Goal: Task Accomplishment & Management: Use online tool/utility

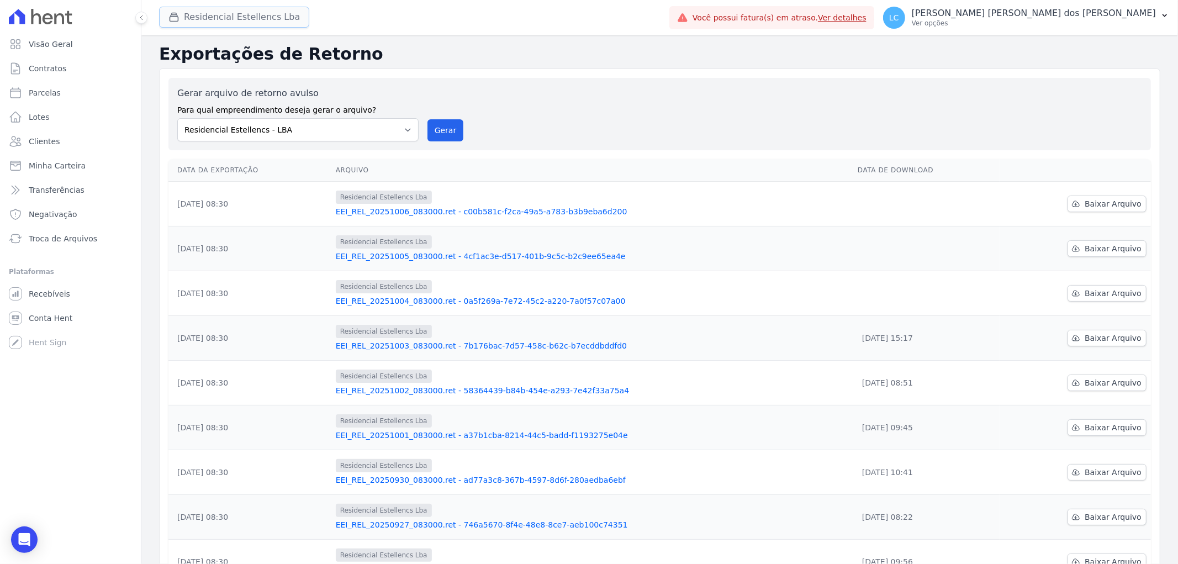
click at [232, 27] on button "Residencial Estellencs Lba" at bounding box center [234, 17] width 150 height 21
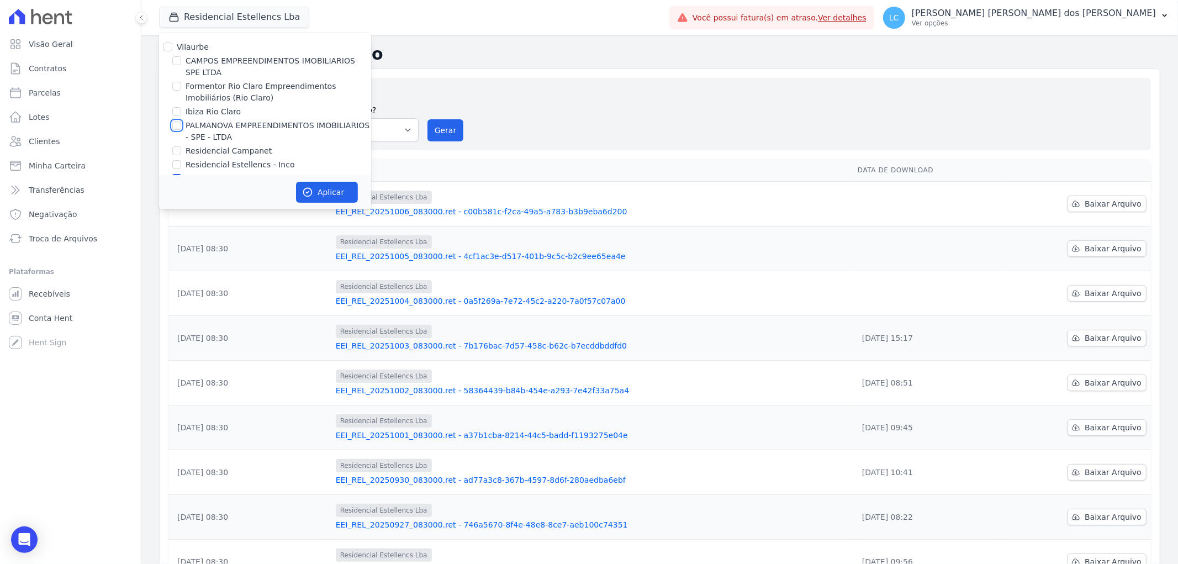
click at [177, 123] on input "PALMANOVA EMPREENDIMENTOS IMOBILIARIOS - SPE - LTDA" at bounding box center [176, 125] width 9 height 9
checkbox input "true"
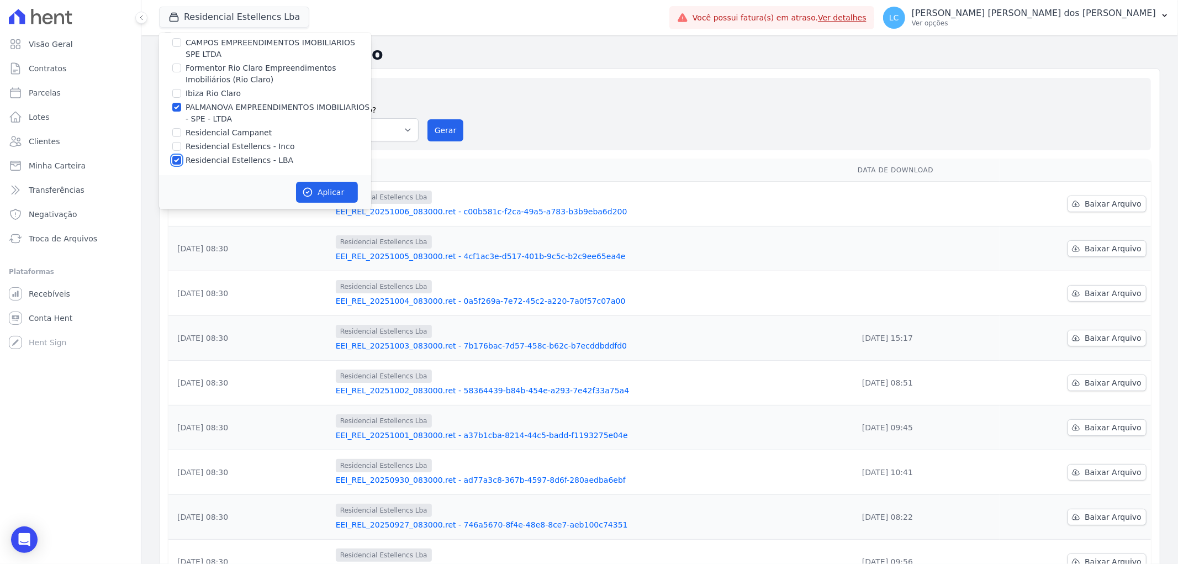
click at [176, 161] on input "Residencial Estellencs - LBA" at bounding box center [176, 160] width 9 height 9
checkbox input "false"
click at [319, 192] on button "Aplicar" at bounding box center [327, 192] width 62 height 21
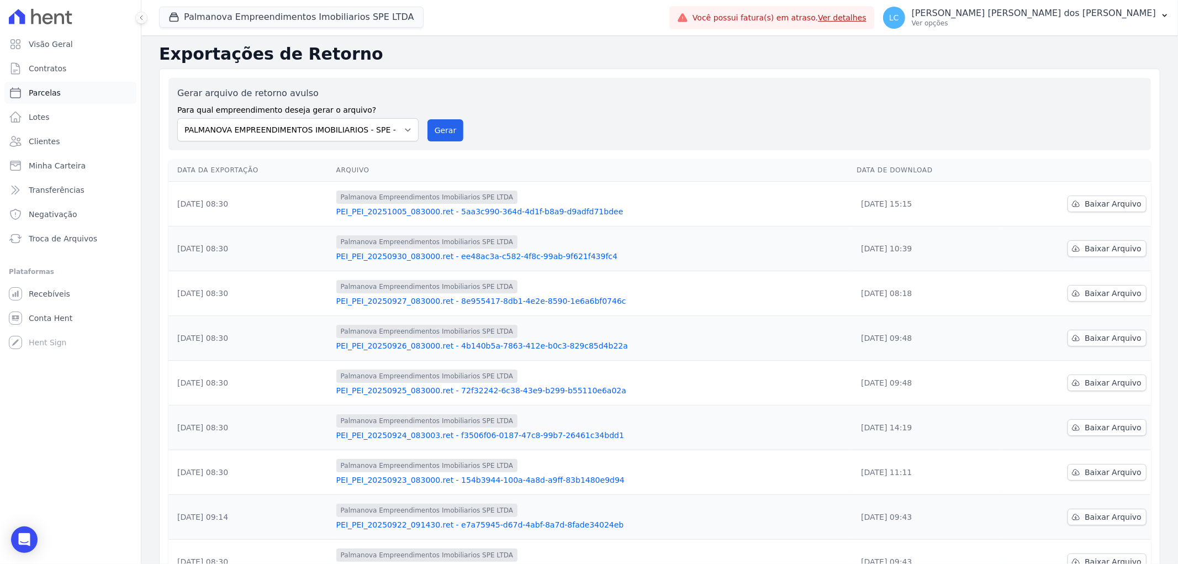
click at [82, 95] on link "Parcelas" at bounding box center [70, 93] width 132 height 22
select select
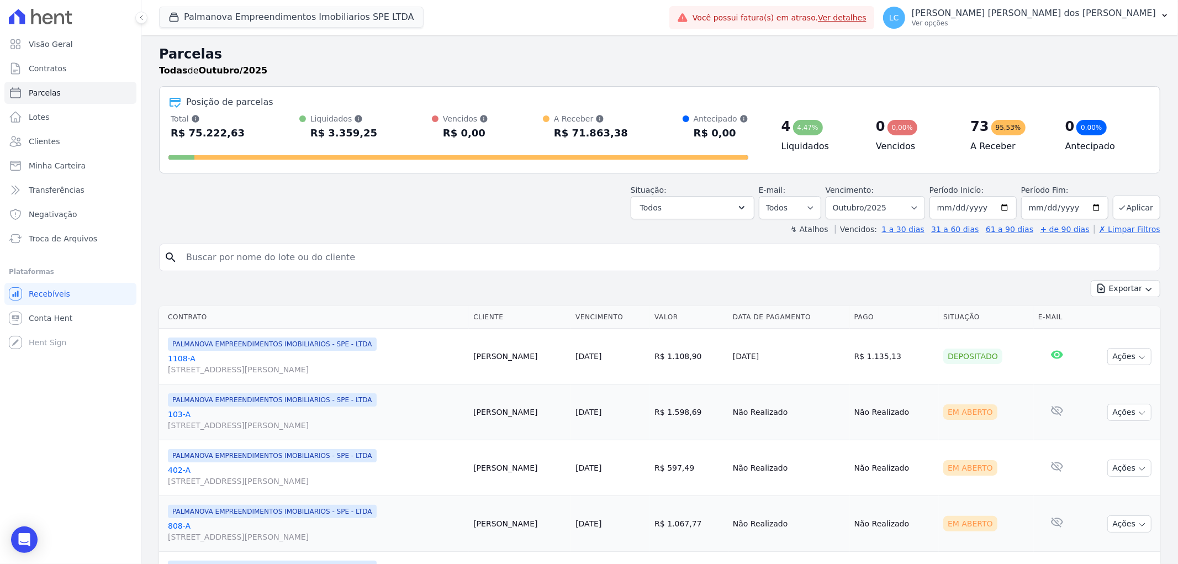
click at [264, 250] on input "search" at bounding box center [667, 257] width 976 height 22
paste input "[PERSON_NAME] [PERSON_NAME] dos [PERSON_NAME]"
type input "[PERSON_NAME] [PERSON_NAME] dos [PERSON_NAME]"
select select
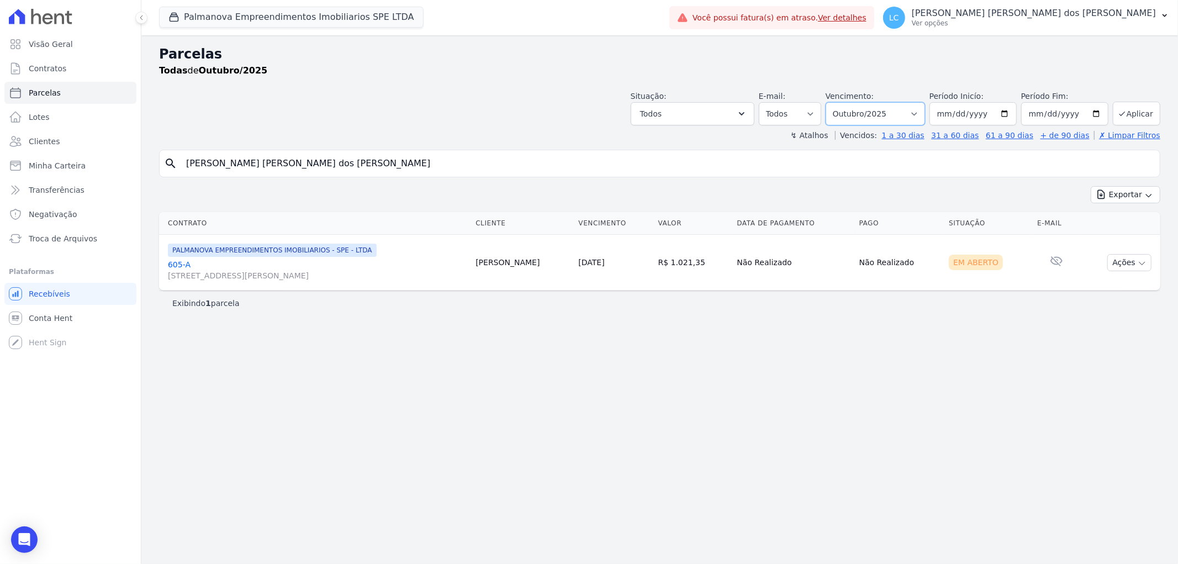
click at [897, 112] on select "Filtrar por período ──────── Todos os meses Abril/2025 Maio/2025 Junho/2025 Jul…" at bounding box center [875, 113] width 99 height 23
select select "09/2025"
click at [842, 102] on select "Filtrar por período ──────── Todos os meses Abril/2025 Maio/2025 Junho/2025 Jul…" at bounding box center [875, 113] width 99 height 23
select select
click at [1126, 261] on button "Ações" at bounding box center [1129, 262] width 44 height 17
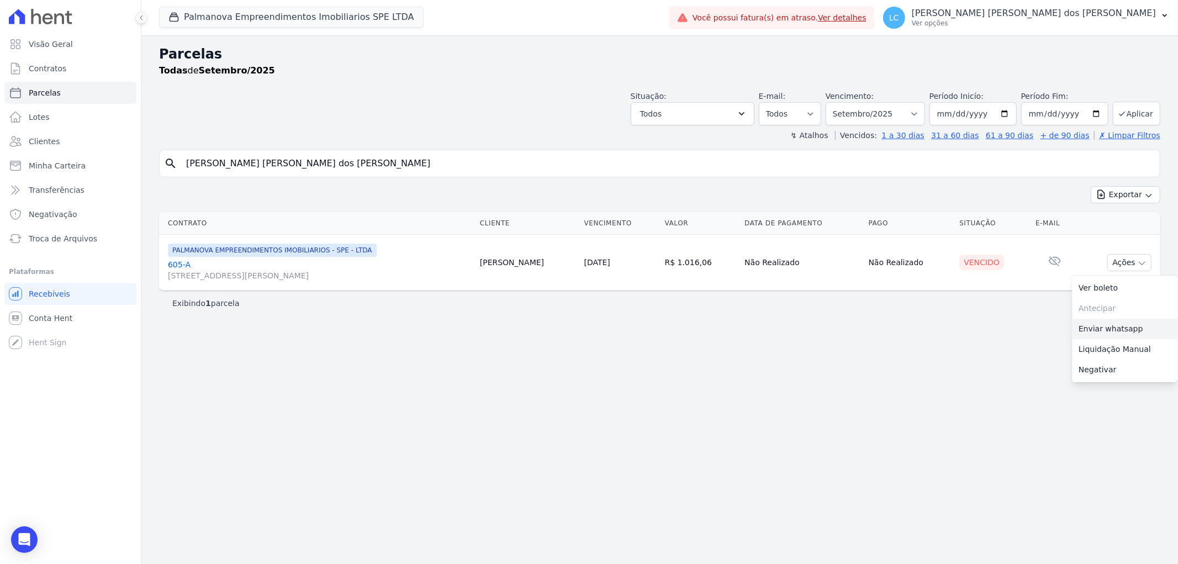
click at [1111, 330] on link "Enviar whatsapp" at bounding box center [1125, 329] width 106 height 20
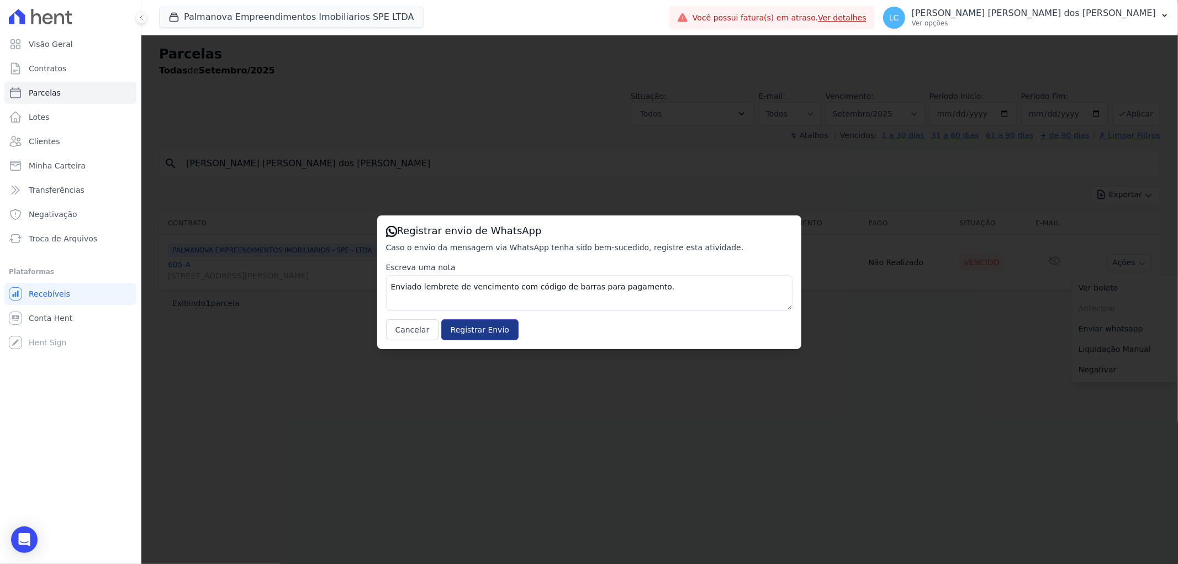
click at [490, 329] on input "Registrar Envio" at bounding box center [479, 329] width 77 height 21
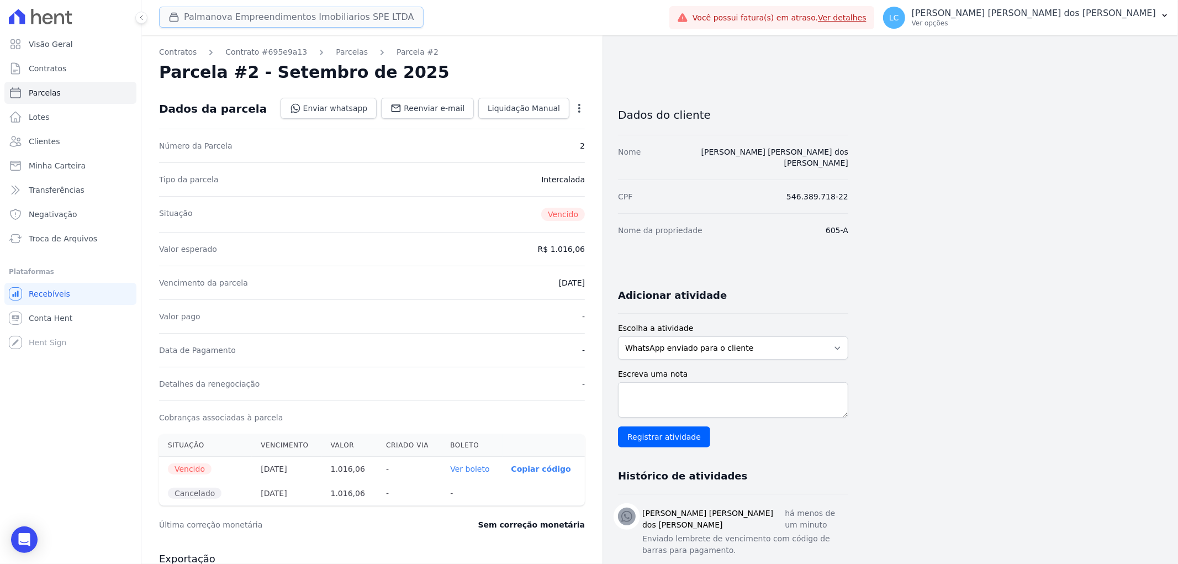
click at [224, 15] on button "Palmanova Empreendimentos Imobiliarios SPE LTDA" at bounding box center [291, 17] width 264 height 21
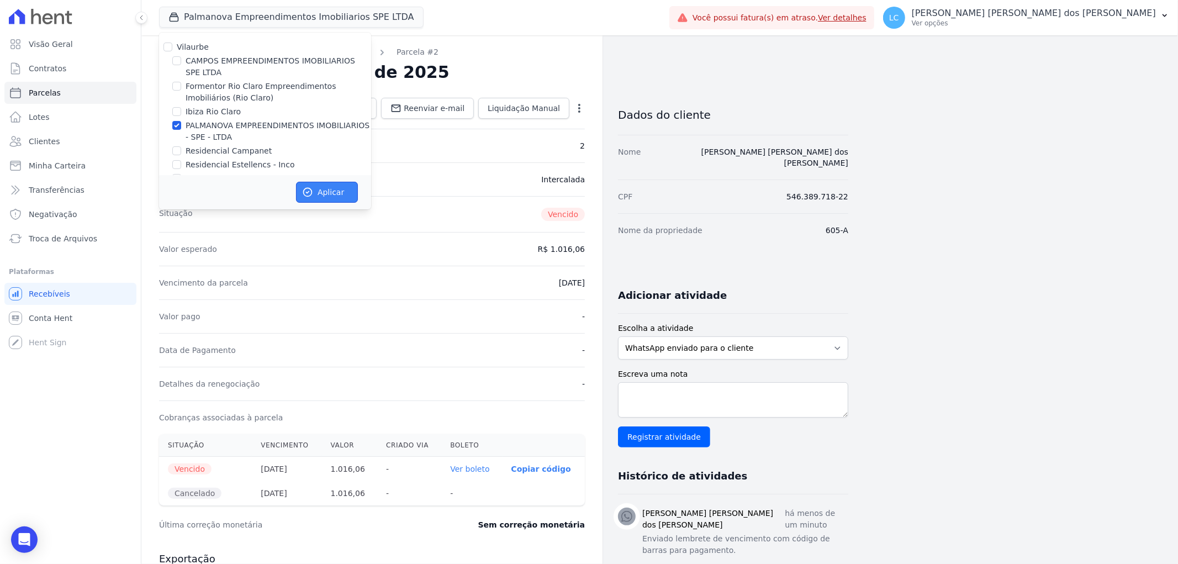
click at [332, 193] on button "Aplicar" at bounding box center [327, 192] width 62 height 21
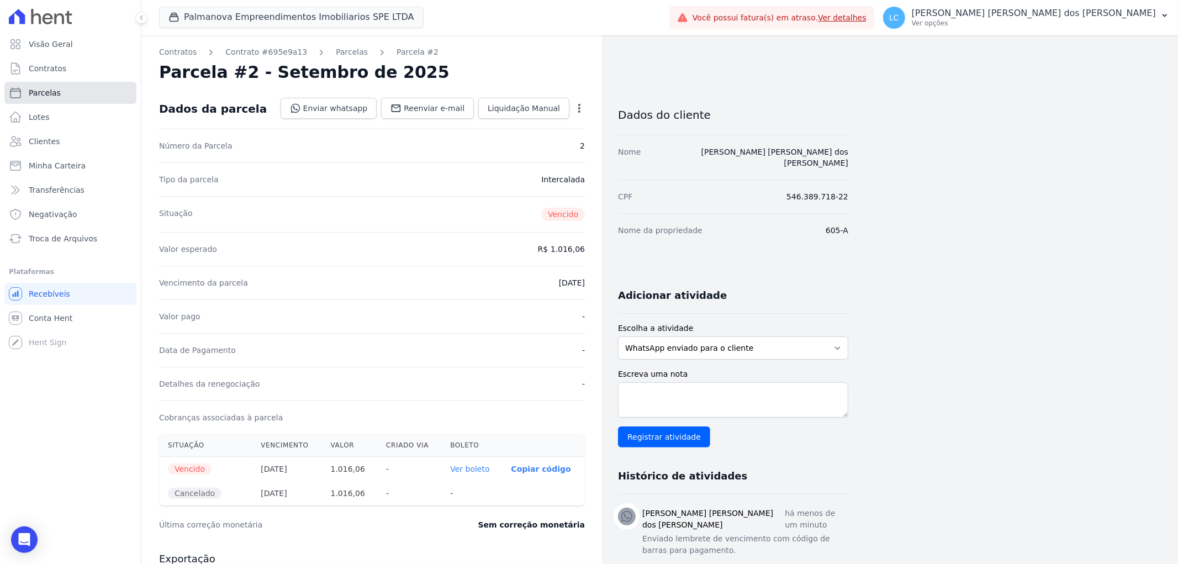
click at [61, 94] on link "Parcelas" at bounding box center [70, 93] width 132 height 22
click at [70, 92] on link "Parcelas" at bounding box center [70, 93] width 132 height 22
select select
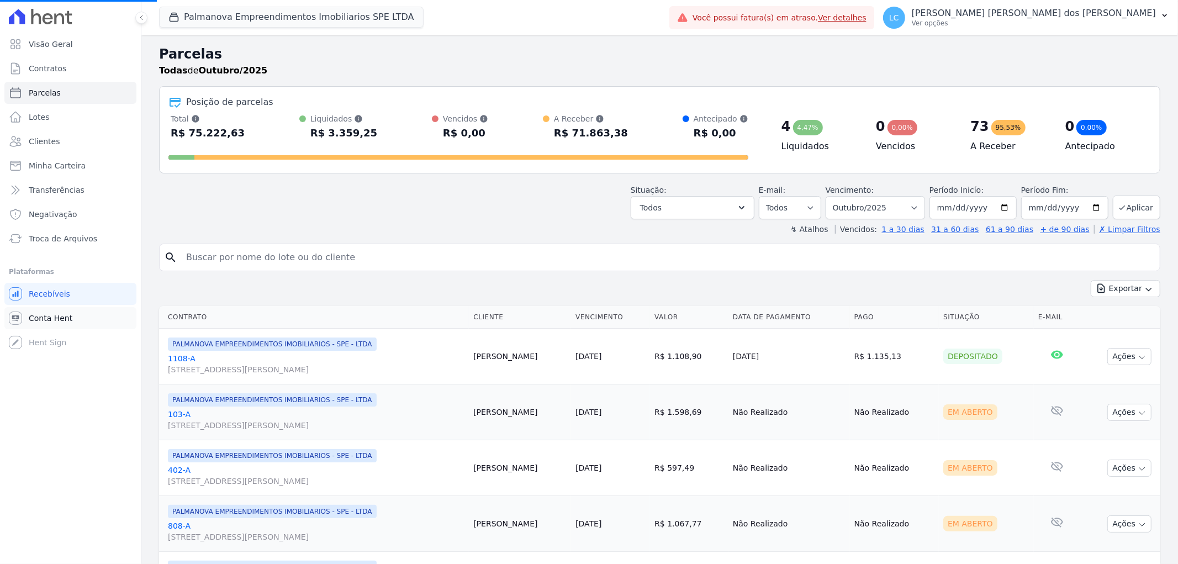
select select
click at [314, 256] on input "search" at bounding box center [667, 257] width 976 height 22
paste input "letícia cristina moura lopes"
type input "letícia cristina moura lopes"
select select
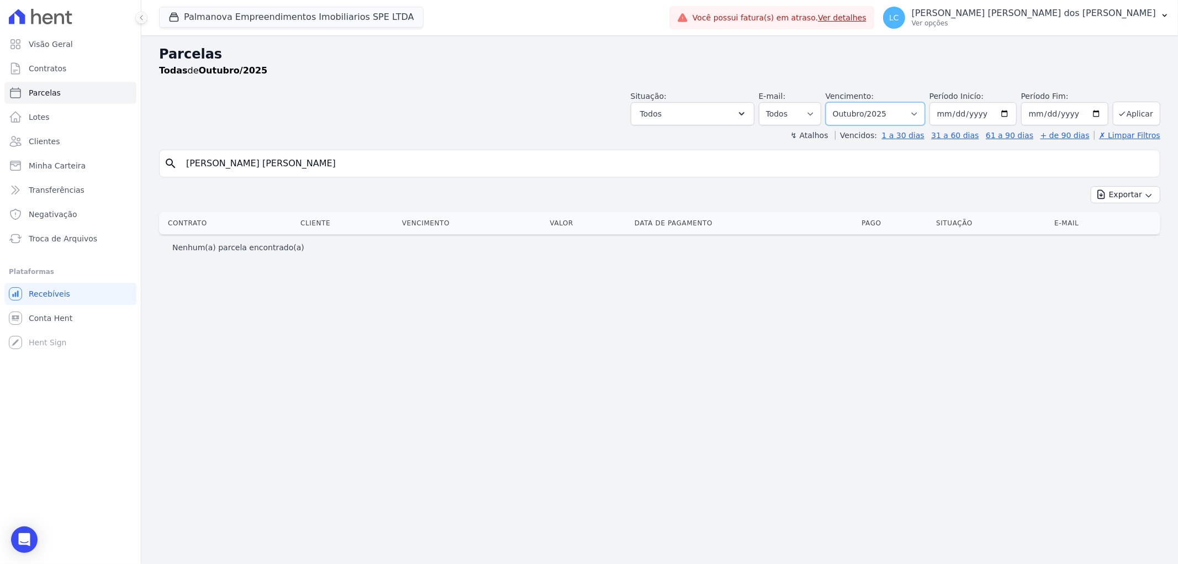
click at [879, 113] on select "Filtrar por período ──────── Todos os meses Abril/2025 Maio/2025 Junho/2025 Jul…" at bounding box center [875, 113] width 99 height 23
select select "09/2025"
click at [842, 102] on select "Filtrar por período ──────── Todos os meses Abril/2025 Maio/2025 Junho/2025 Jul…" at bounding box center [875, 113] width 99 height 23
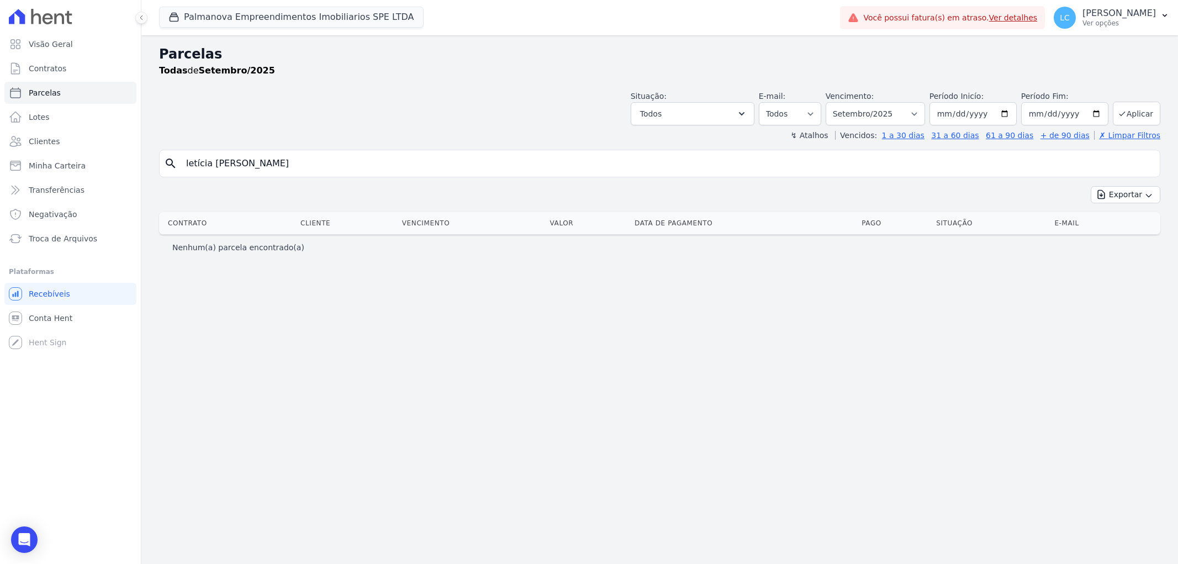
select select
click at [864, 111] on select "Filtrar por período ──────── Todos os meses Abril/2025 Maio/2025 Junho/2025 Jul…" at bounding box center [875, 113] width 99 height 23
select select "all"
click at [842, 102] on select "Filtrar por período ──────── Todos os meses Abril/2025 Maio/2025 Junho/2025 Jul…" at bounding box center [875, 113] width 99 height 23
select select
